Goal: Information Seeking & Learning: Find contact information

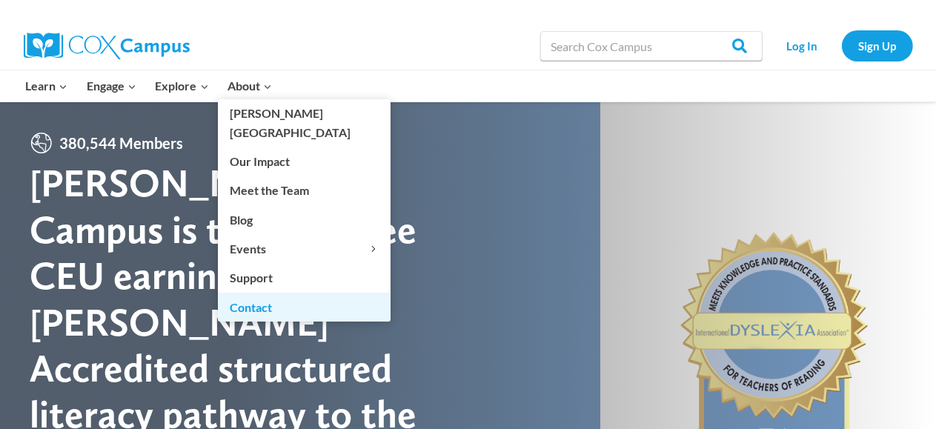
click at [264, 293] on link "Contact" at bounding box center [304, 307] width 173 height 28
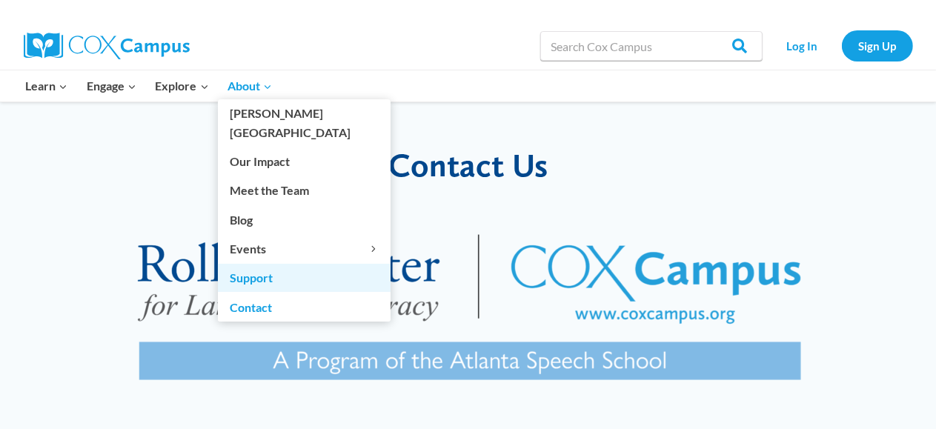
click at [279, 264] on link "Support" at bounding box center [304, 278] width 173 height 28
